Goal: Task Accomplishment & Management: Manage account settings

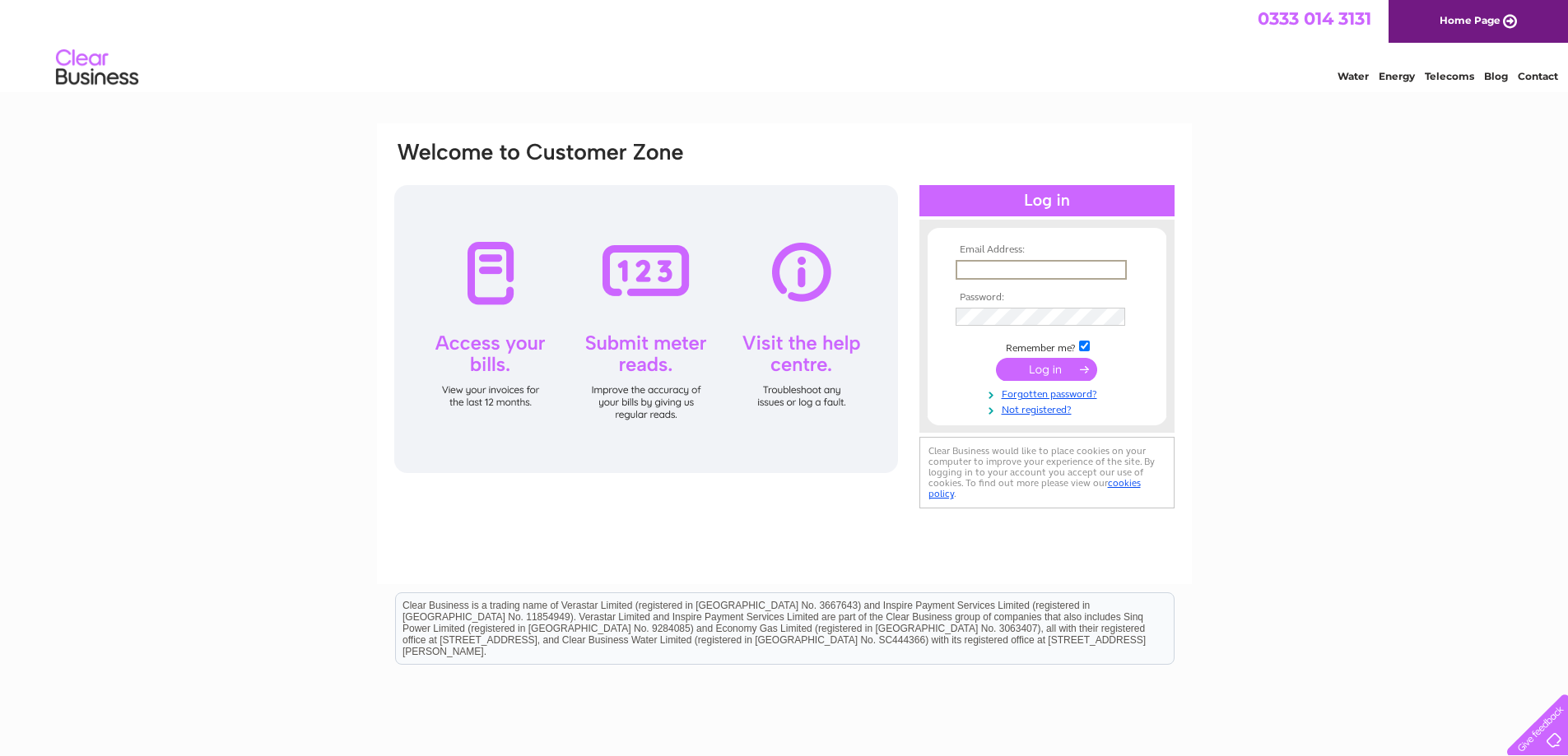
click at [1024, 263] on input "text" at bounding box center [1040, 270] width 171 height 20
type input "dena@bryanalexander.co.uk"
click at [1001, 289] on tbody "Email Address: dena@bryanalexander.co.uk Password: Remember me?" at bounding box center [1047, 329] width 191 height 171
click at [1052, 372] on input "submit" at bounding box center [1046, 368] width 101 height 23
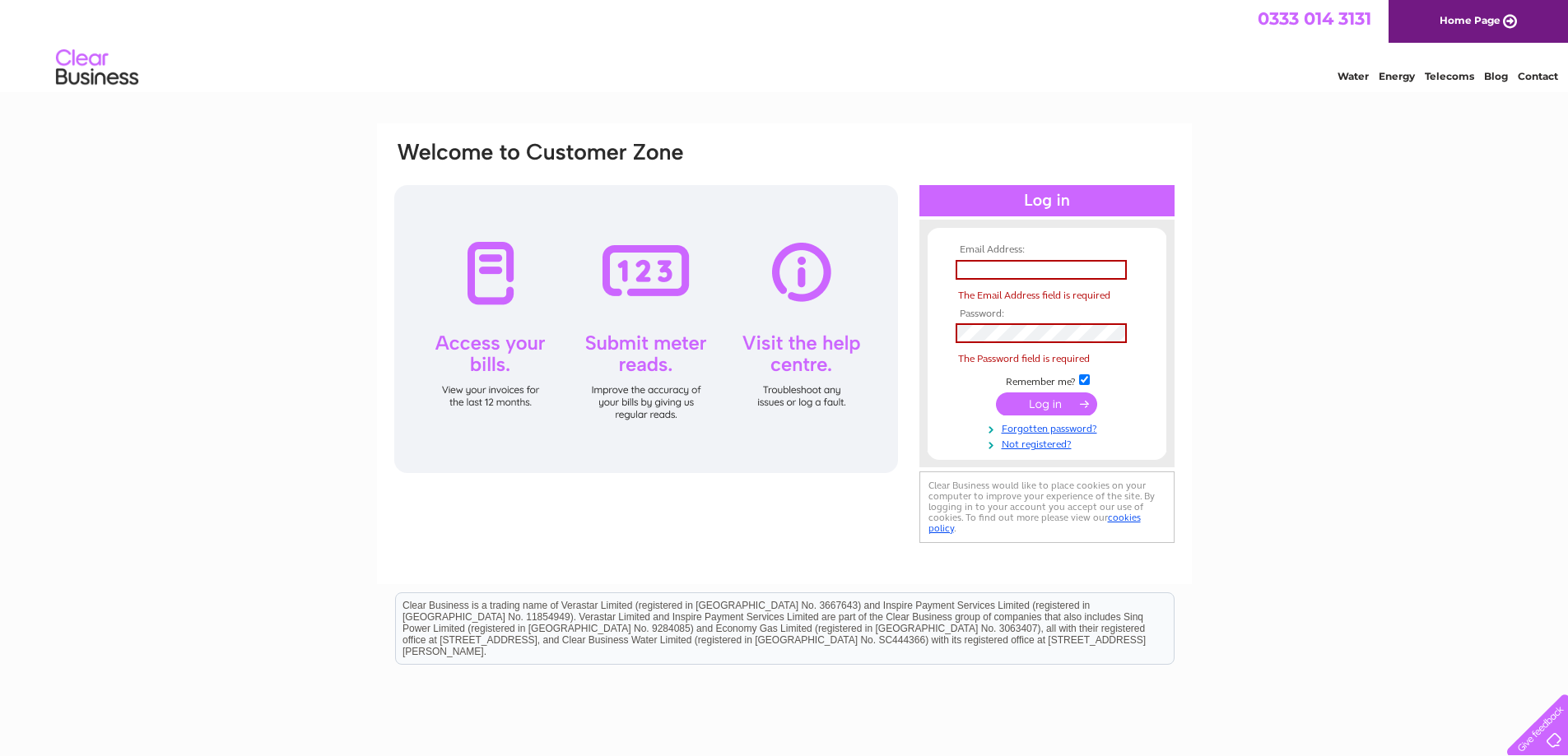
click at [1000, 244] on th "Email Address:" at bounding box center [1047, 250] width 191 height 12
click at [993, 268] on input "text" at bounding box center [1040, 270] width 171 height 20
type input "dena@bryanalexander.co.uk"
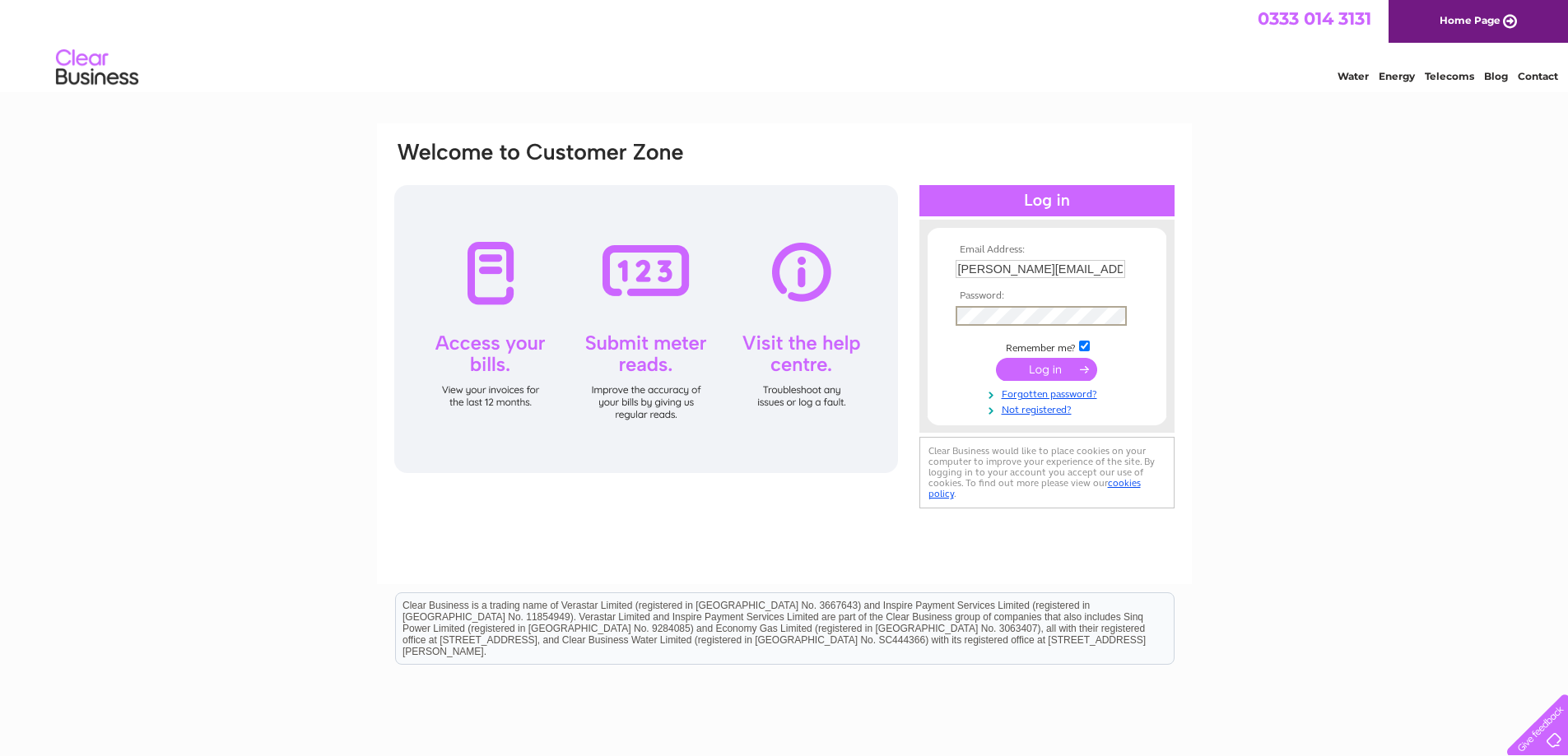
click at [1051, 364] on input "submit" at bounding box center [1046, 370] width 101 height 23
click at [1062, 360] on input "submit" at bounding box center [1046, 370] width 101 height 23
click at [1050, 374] on input "submit" at bounding box center [1046, 368] width 101 height 23
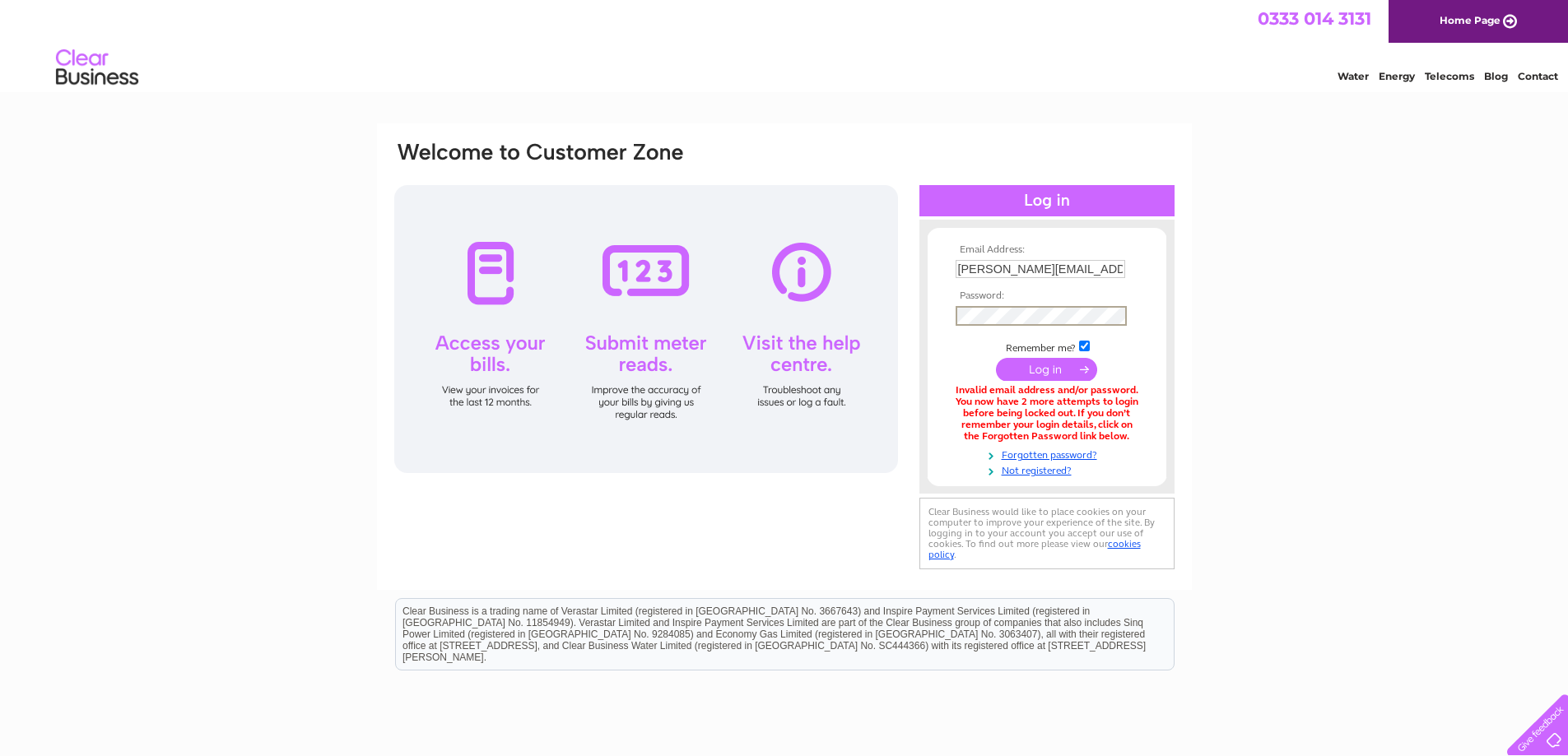
click at [1018, 327] on tbody "Email Address: [PERSON_NAME][EMAIL_ADDRESS][DOMAIN_NAME] Password: Remember me?" at bounding box center [1047, 360] width 191 height 232
click at [1484, 82] on div "Email Address: [PERSON_NAME][EMAIL_ADDRESS][DOMAIN_NAME] Password:" at bounding box center [1495, 74] width 24 height 17
click at [1055, 367] on input "submit" at bounding box center [1046, 368] width 101 height 23
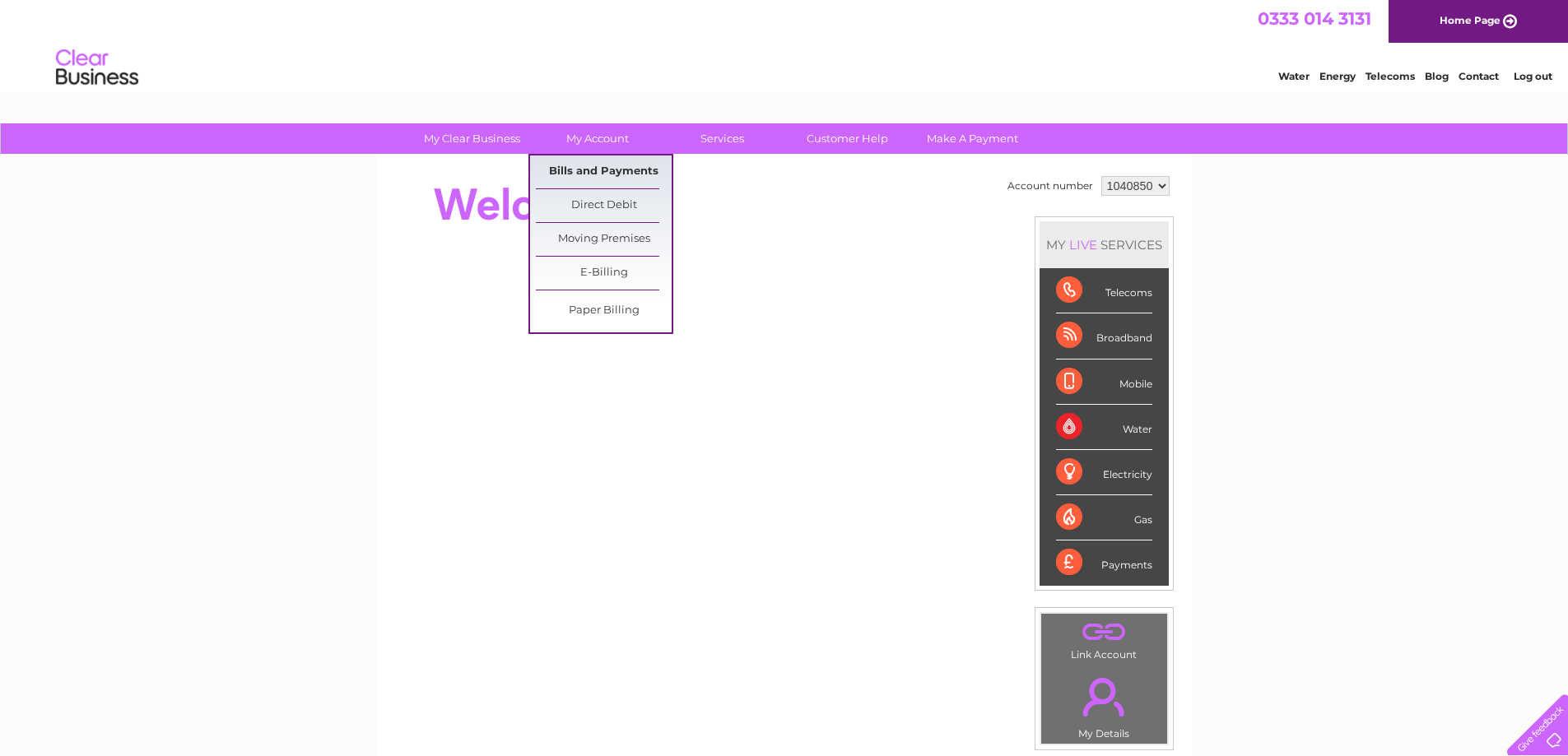
click at [586, 165] on link "Bills and Payments" at bounding box center [604, 171] width 135 height 33
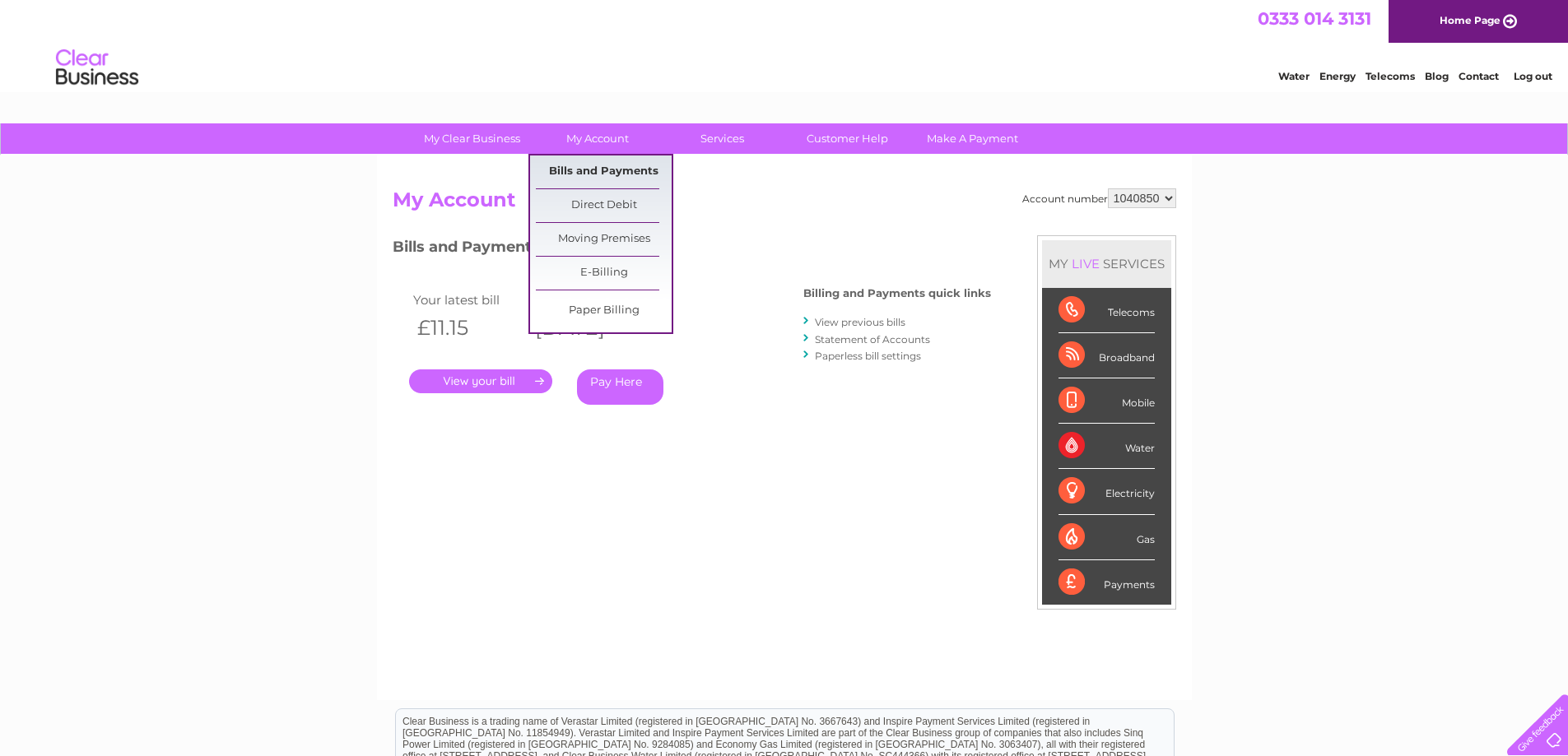
click at [614, 172] on link "Bills and Payments" at bounding box center [604, 171] width 135 height 33
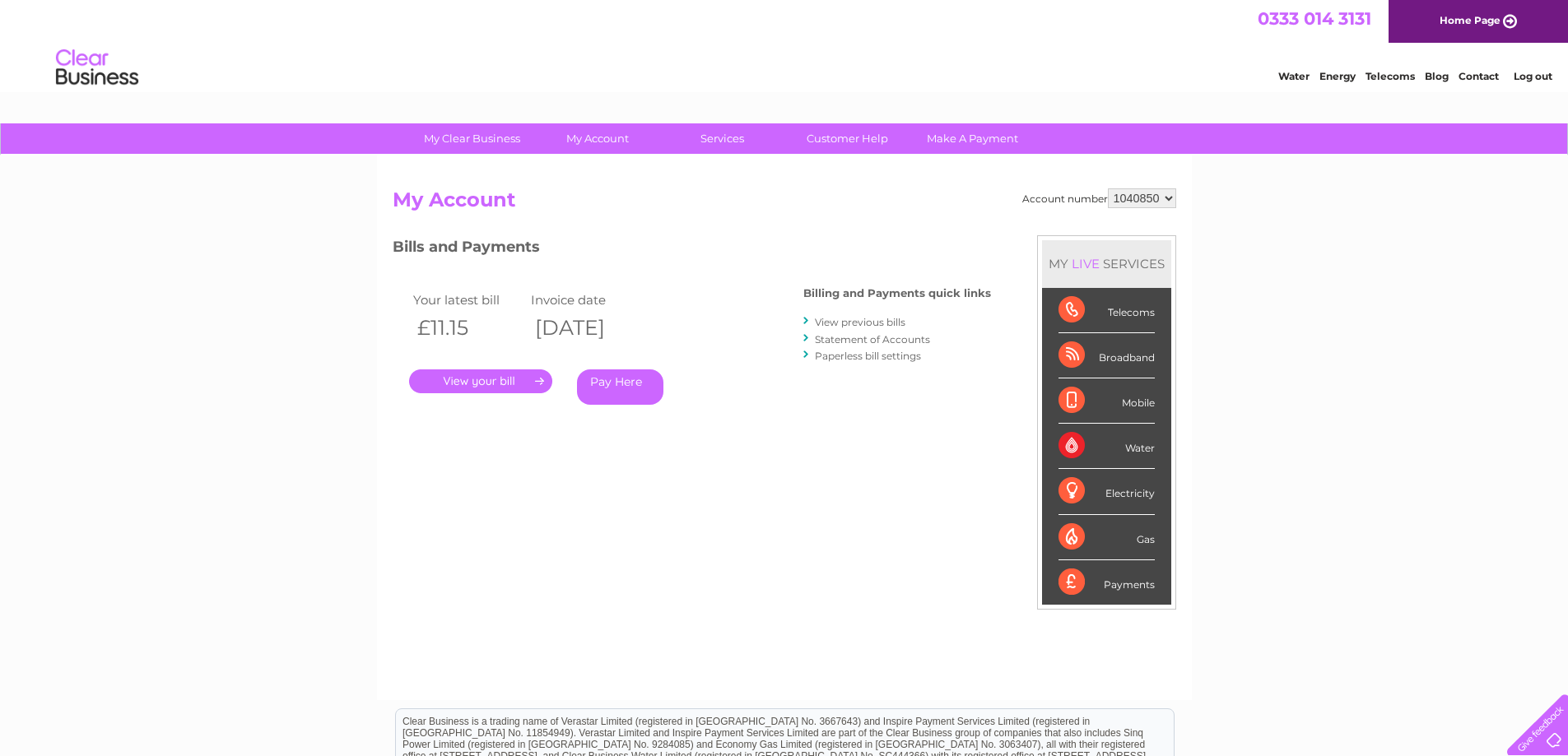
click at [876, 335] on link "Statement of Accounts" at bounding box center [872, 340] width 115 height 13
click at [876, 340] on link "Statement of Accounts" at bounding box center [872, 340] width 115 height 13
click at [880, 340] on link "Statement of Accounts" at bounding box center [872, 340] width 115 height 13
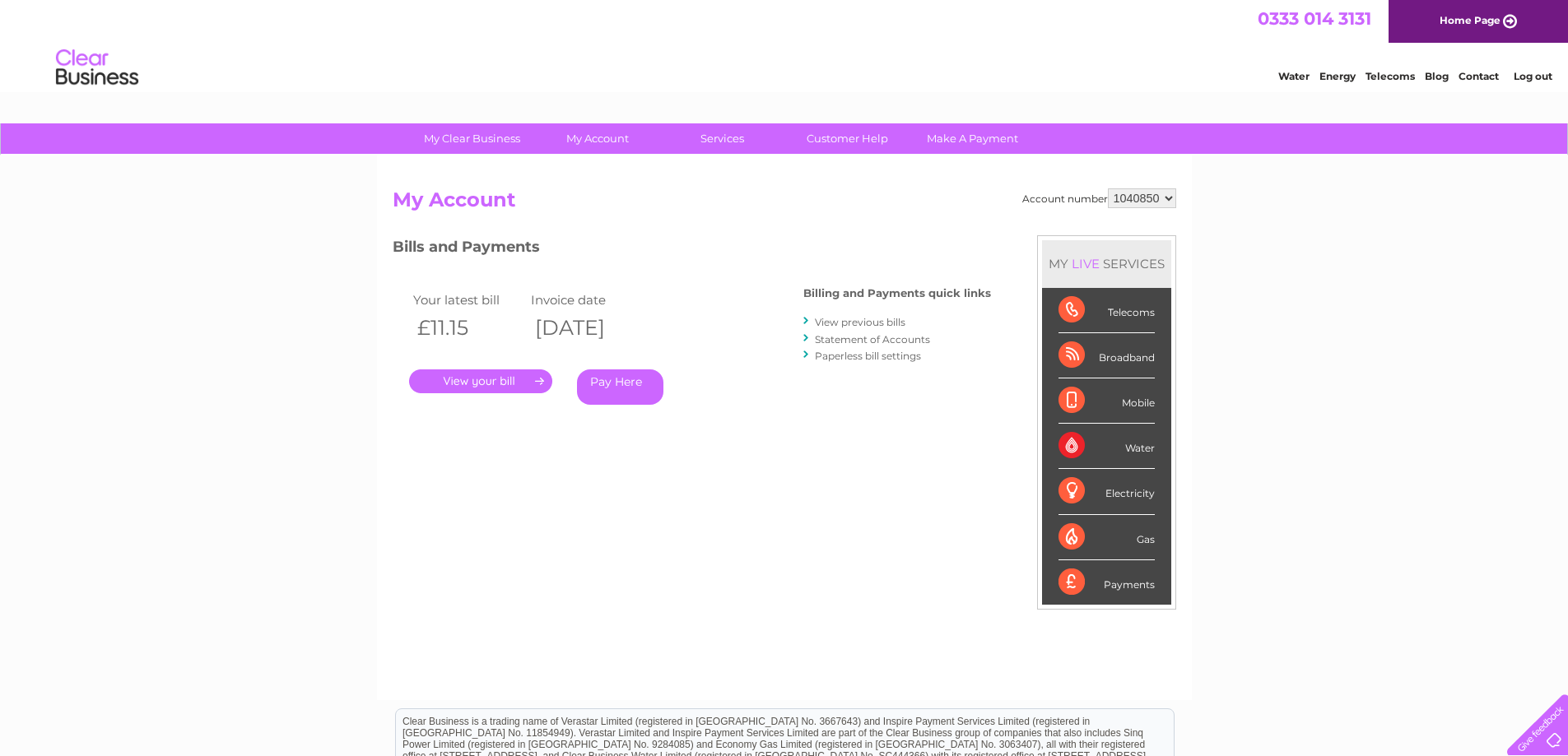
click at [784, 239] on h3 "Bills and Payments" at bounding box center [691, 249] width 598 height 28
